Goal: Task Accomplishment & Management: Complete application form

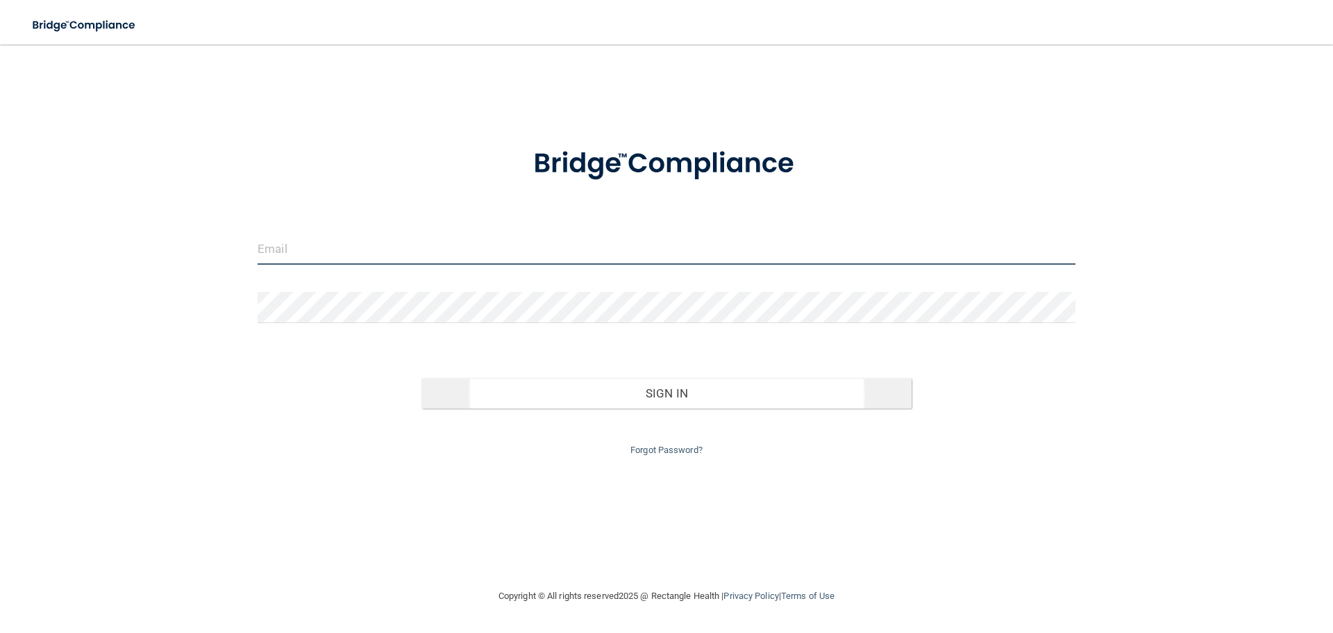
type input "[EMAIL_ADDRESS][DOMAIN_NAME]"
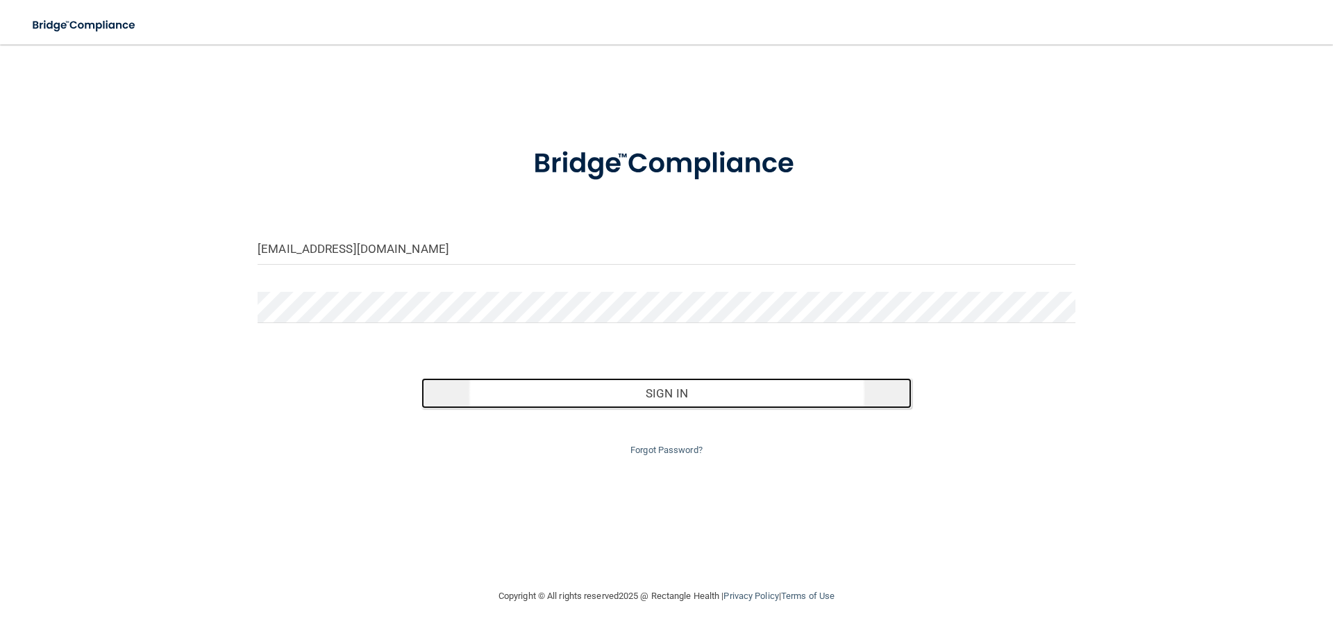
click at [619, 390] on button "Sign In" at bounding box center [667, 393] width 491 height 31
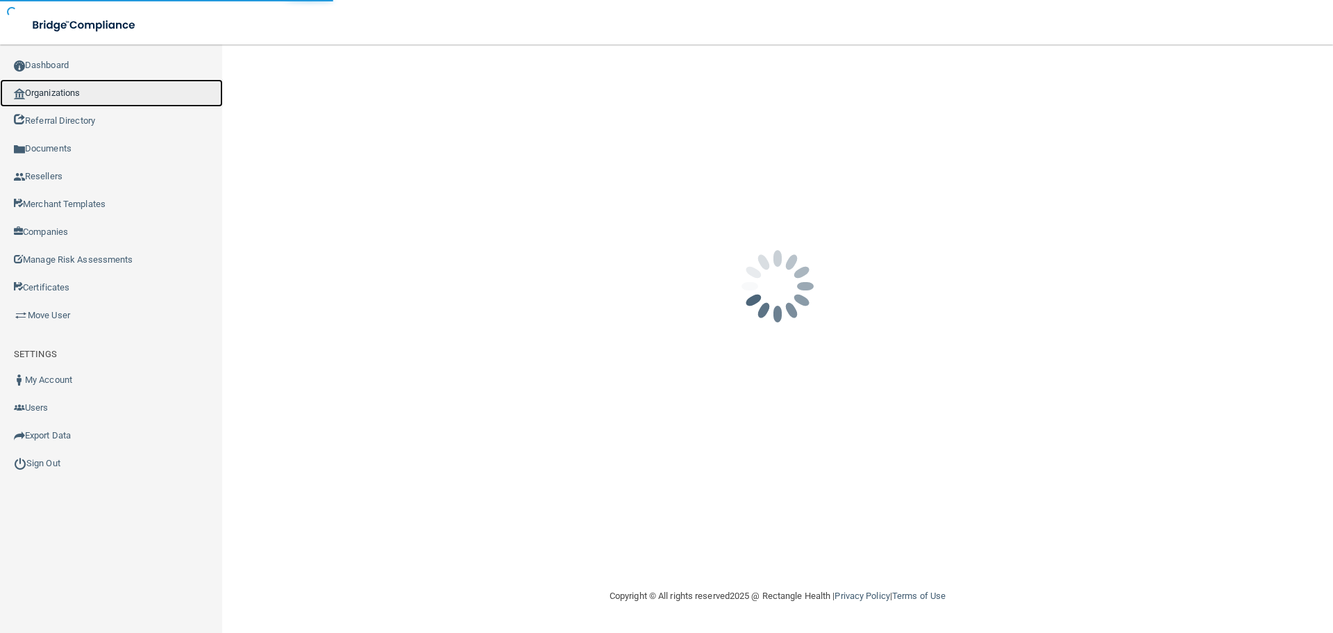
click at [60, 79] on link "Organizations" at bounding box center [111, 93] width 223 height 28
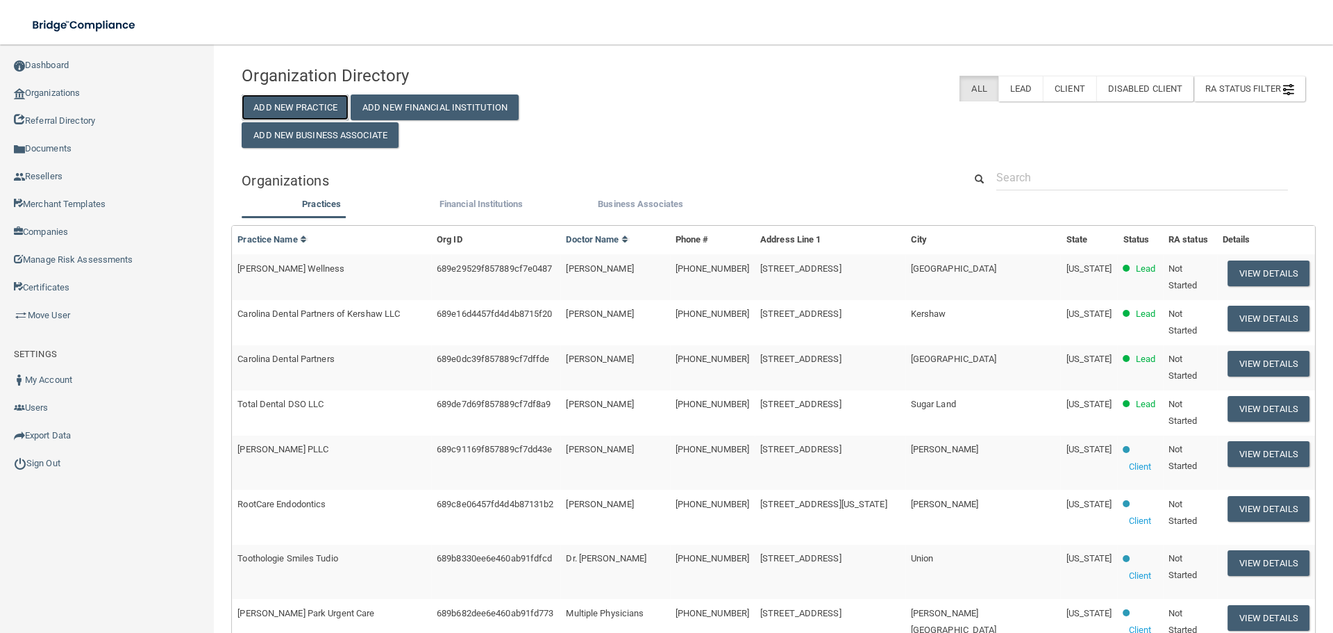
drag, startPoint x: 350, startPoint y: 103, endPoint x: 239, endPoint y: 118, distance: 112.1
click at [349, 103] on button "Add New Practice" at bounding box center [295, 107] width 107 height 26
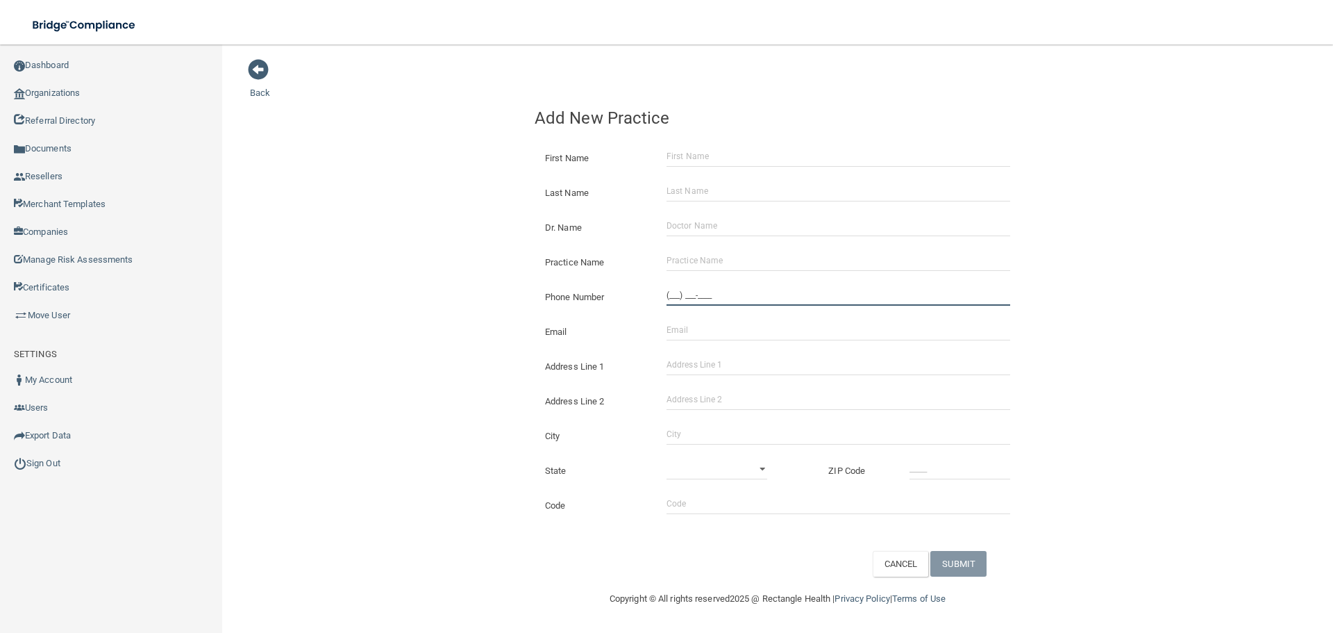
click at [710, 304] on input "(___) ___-____" at bounding box center [839, 295] width 344 height 21
paste input "859) 277-1189"
type input "[PHONE_NUMBER]"
drag, startPoint x: 715, startPoint y: 363, endPoint x: 715, endPoint y: 386, distance: 22.9
click at [715, 363] on input "Address Line 1" at bounding box center [839, 364] width 344 height 21
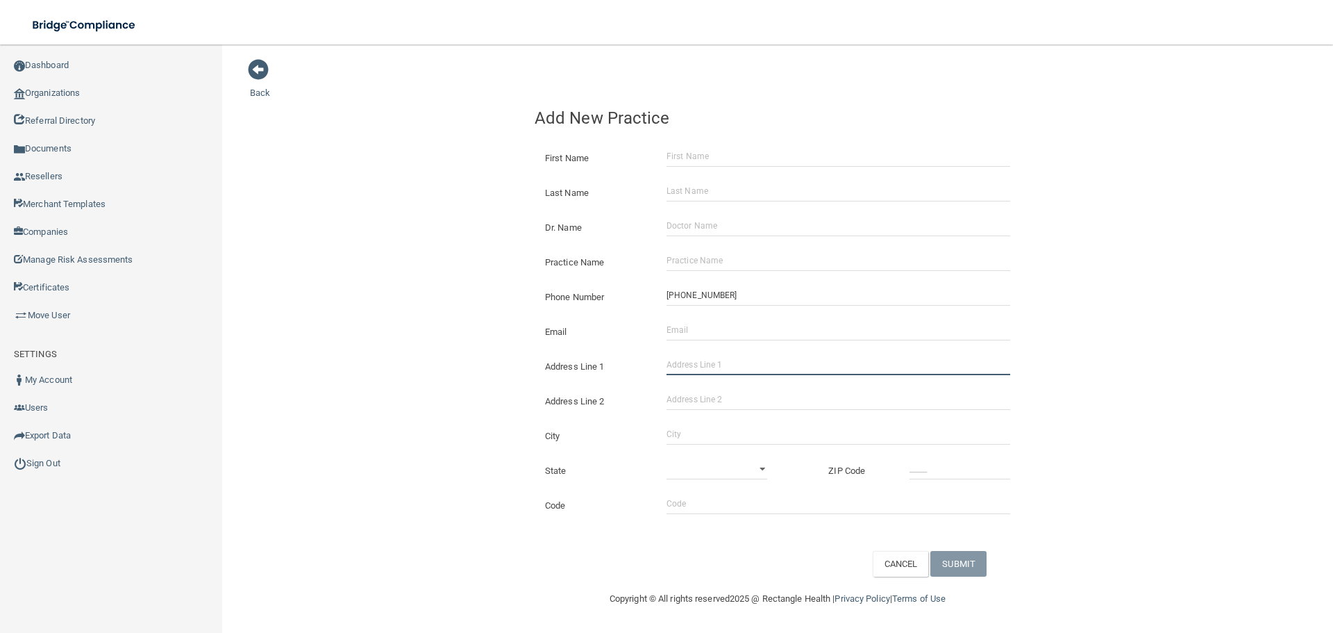
paste input "[STREET_ADDRESS][PERSON_NAME]"
type input "[STREET_ADDRESS][PERSON_NAME]"
click at [686, 429] on input "City" at bounding box center [839, 434] width 344 height 21
type input "[GEOGRAPHIC_DATA]"
click at [738, 475] on select "[US_STATE] [US_STATE] [US_STATE] [US_STATE] [US_STATE] [US_STATE] [US_STATE] [U…" at bounding box center [717, 468] width 101 height 21
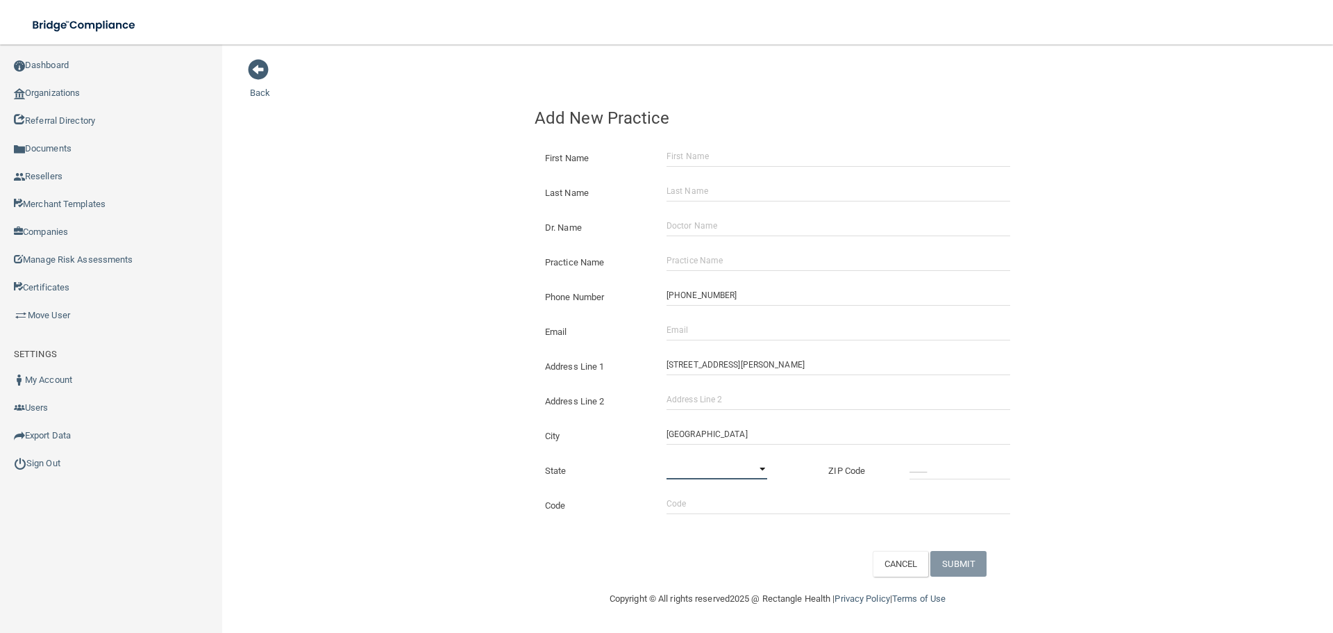
select select "17"
click at [667, 458] on select "[US_STATE] [US_STATE] [US_STATE] [US_STATE] [US_STATE] [US_STATE] [US_STATE] [U…" at bounding box center [717, 468] width 101 height 21
click at [910, 472] on input "_____" at bounding box center [960, 468] width 101 height 21
type input "40504"
drag, startPoint x: 742, startPoint y: 265, endPoint x: 728, endPoint y: 265, distance: 14.6
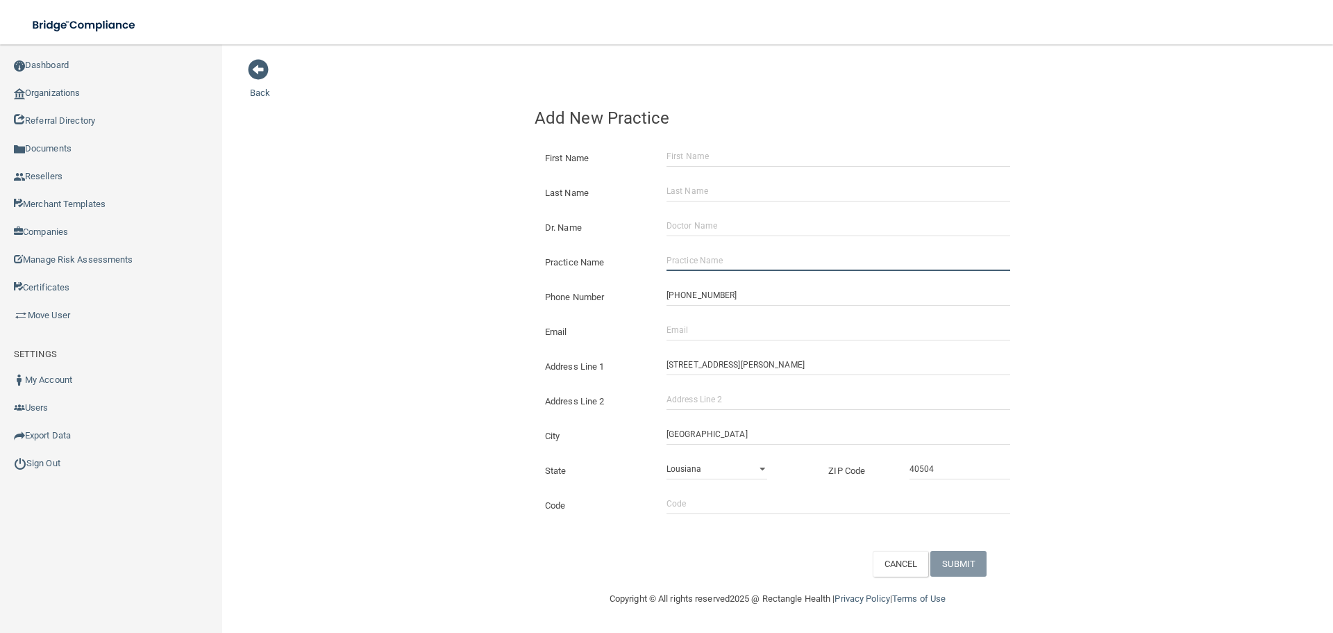
click at [742, 265] on input "Practice Name" at bounding box center [839, 260] width 344 height 21
paste input "Garden Springs Dental"
type input "Garden Springs Dental"
click at [710, 226] on input "Dr. Name" at bounding box center [839, 225] width 344 height 21
paste input "Select Item 2 [PERSON_NAME]"
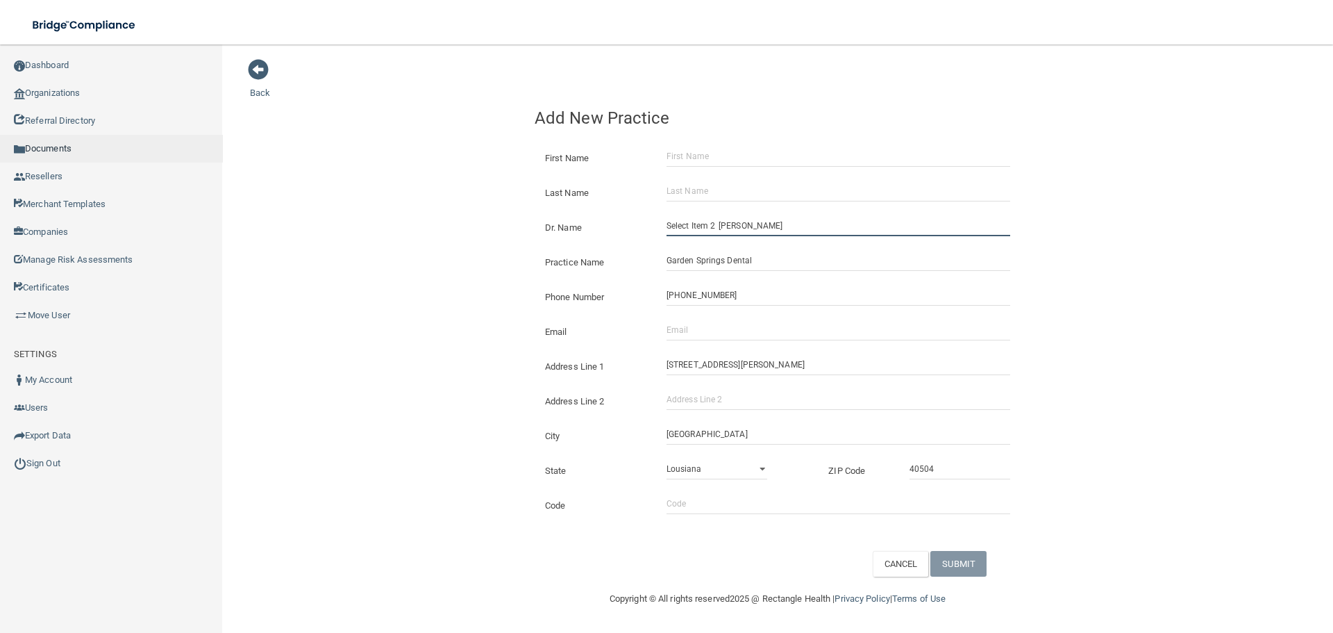
drag, startPoint x: 738, startPoint y: 231, endPoint x: 193, endPoint y: 140, distance: 552.8
click at [338, 174] on div "Back Add New Practice First Name Last Name Dr. Name Select Item 2 [PERSON_NAME]…" at bounding box center [778, 317] width 1056 height 518
type input "[PERSON_NAME]"
click at [719, 151] on input "First Name" at bounding box center [839, 156] width 344 height 21
paste input "[PERSON_NAME]"
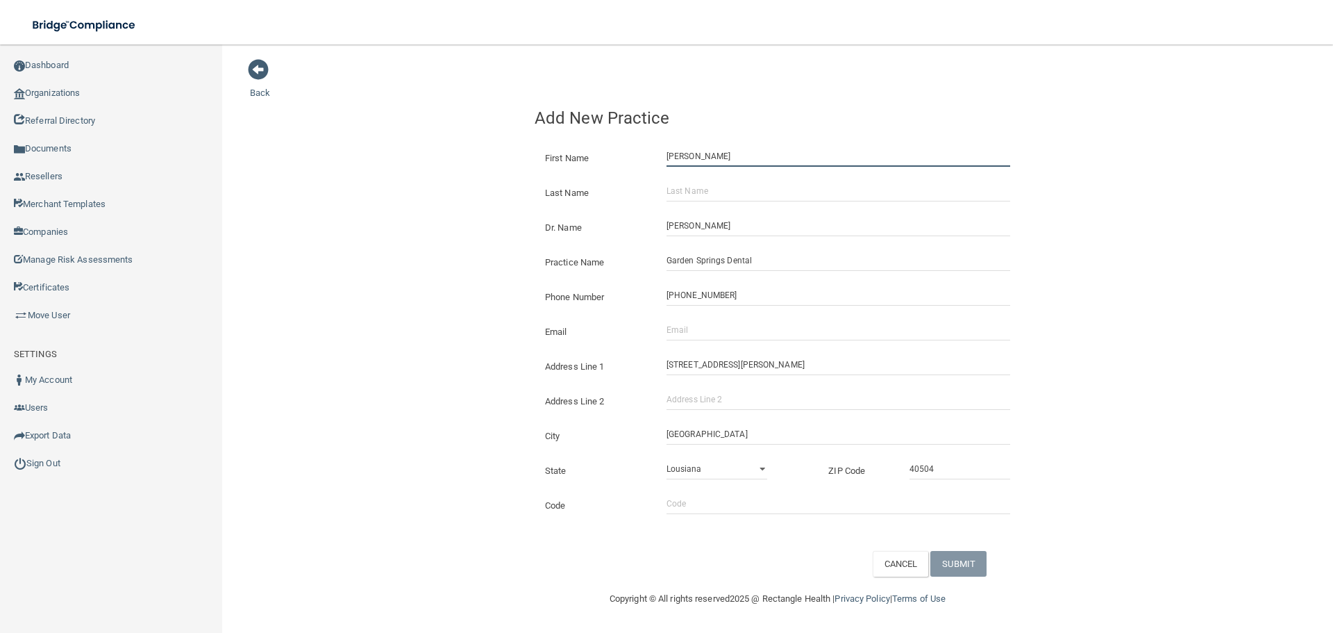
click at [718, 154] on input "[PERSON_NAME]" at bounding box center [839, 156] width 344 height 21
type input "amber"
click at [719, 181] on input "Last Name" at bounding box center [839, 191] width 344 height 21
paste input "[PERSON_NAME]"
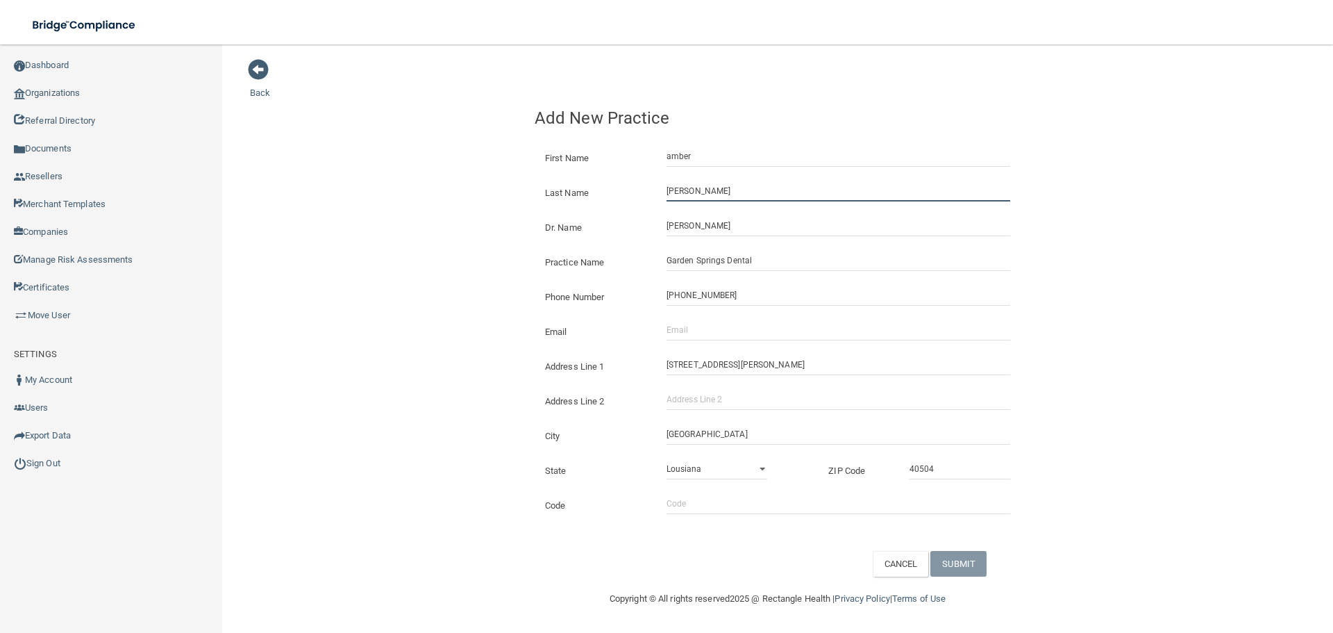
type input "[PERSON_NAME]"
click at [485, 177] on div "Back Add New Practice First Name [PERSON_NAME] Last Name [PERSON_NAME] Dr. Name…" at bounding box center [778, 317] width 1056 height 518
drag, startPoint x: 729, startPoint y: 331, endPoint x: 460, endPoint y: 306, distance: 269.8
click at [726, 330] on input "Email" at bounding box center [839, 329] width 344 height 21
paste input "[EMAIL_ADDRESS][DOMAIN_NAME]"
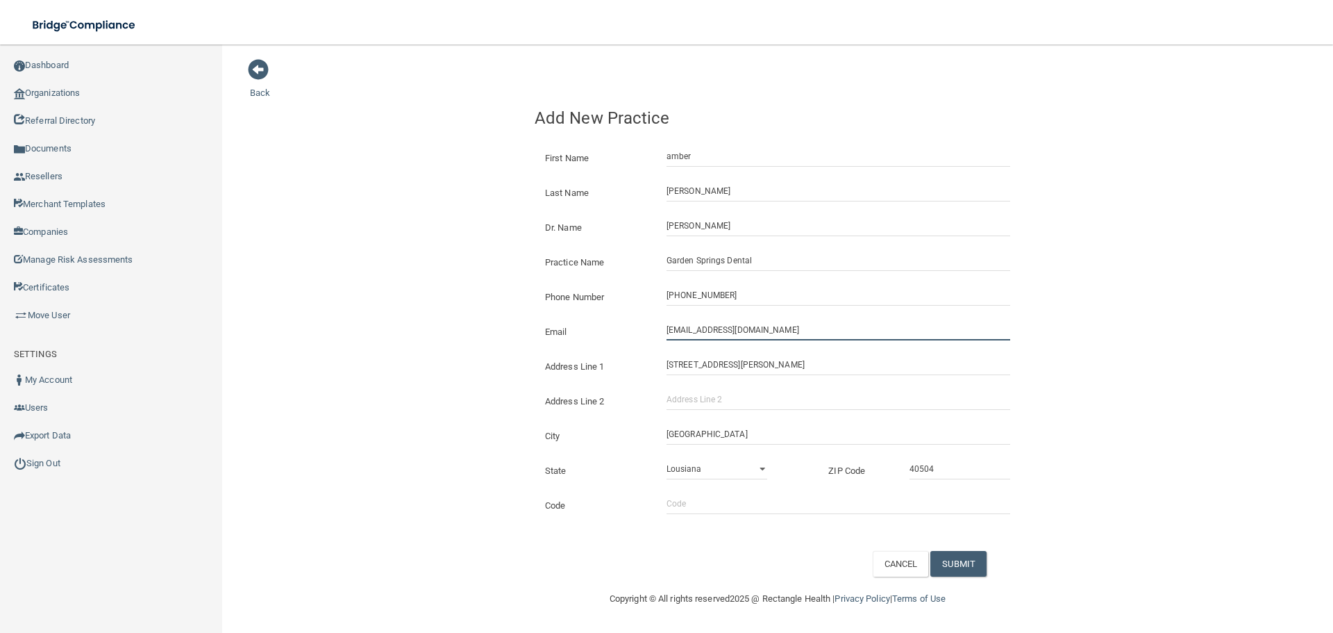
type input "[EMAIL_ADDRESS][DOMAIN_NAME]"
drag, startPoint x: 410, startPoint y: 287, endPoint x: 853, endPoint y: 617, distance: 551.4
click at [574, 433] on div "Back Add New Practice First Name [PERSON_NAME] Last Name [PERSON_NAME] Dr. Name…" at bounding box center [778, 317] width 1056 height 518
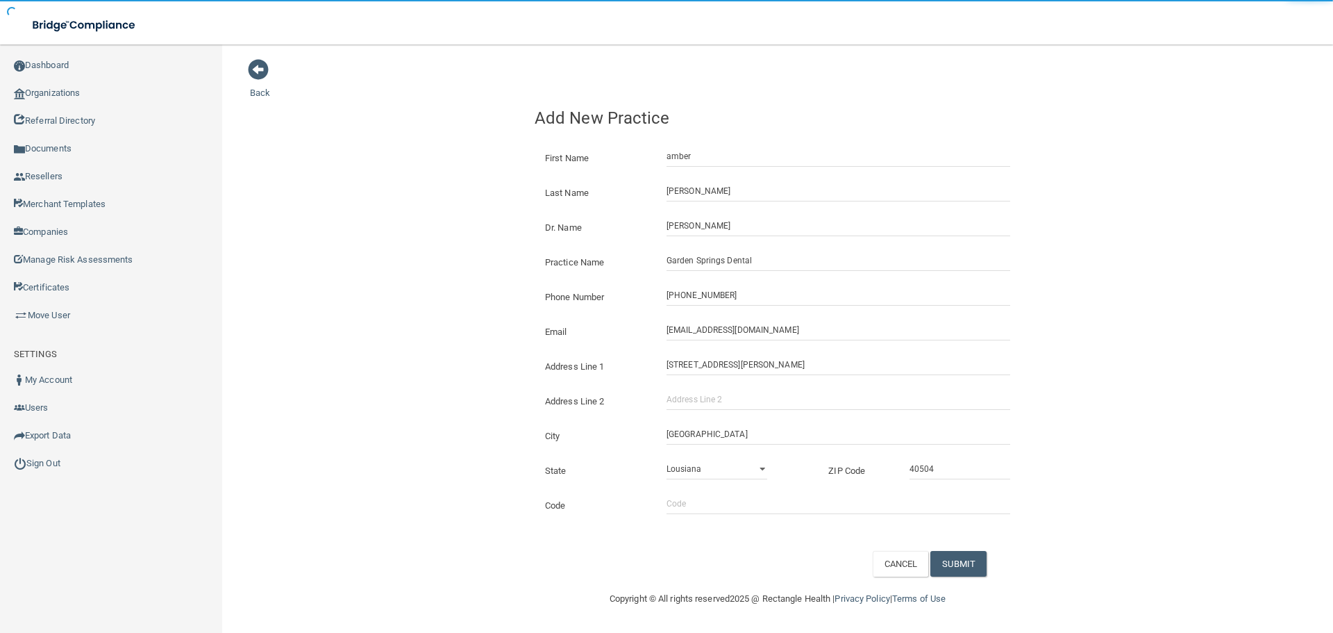
click at [1133, 499] on div "Back Add New Practice First Name [PERSON_NAME] Last Name [PERSON_NAME] Dr. Name…" at bounding box center [778, 317] width 1056 height 518
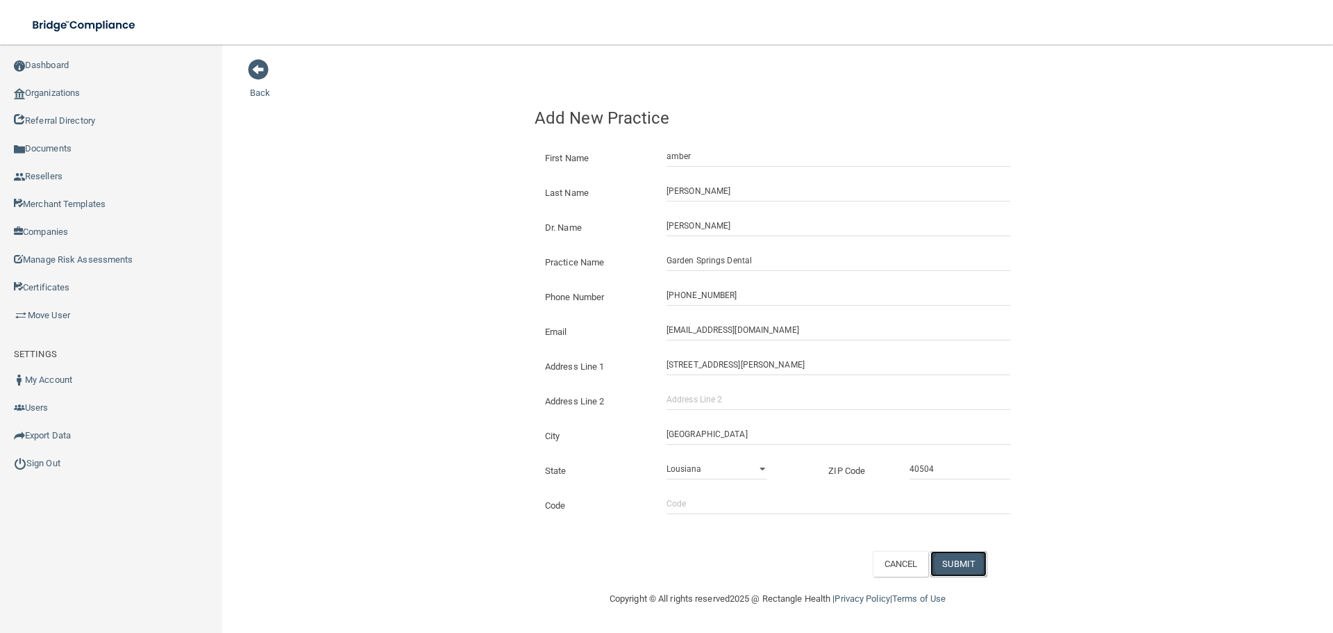
click at [966, 562] on button "SUBMIT" at bounding box center [959, 564] width 56 height 26
